Goal: Information Seeking & Learning: Learn about a topic

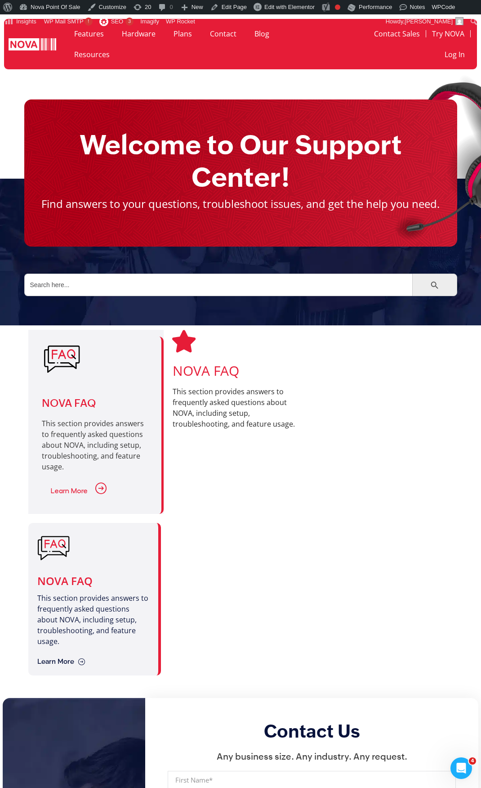
click at [237, 366] on div at bounding box center [238, 599] width 137 height 153
click at [213, 366] on div at bounding box center [238, 599] width 137 height 153
drag, startPoint x: 0, startPoint y: 0, endPoint x: 235, endPoint y: 578, distance: 624.2
click at [235, 577] on div at bounding box center [238, 599] width 137 height 153
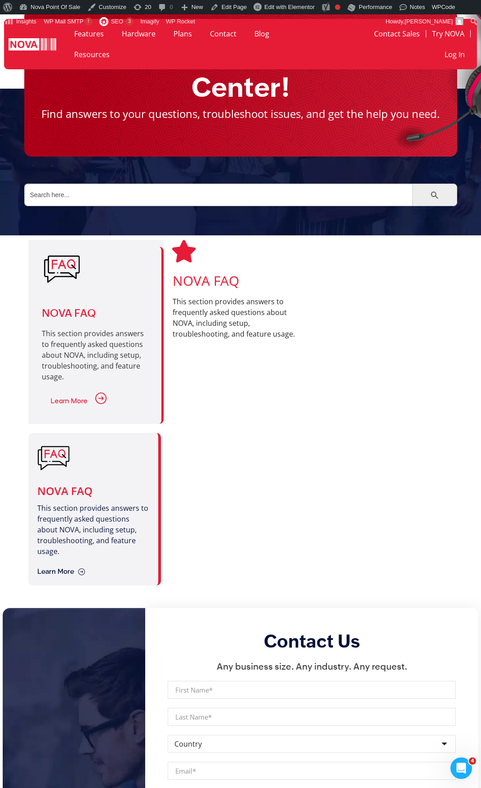
click at [206, 580] on div at bounding box center [238, 509] width 137 height 153
